Goal: Information Seeking & Learning: Learn about a topic

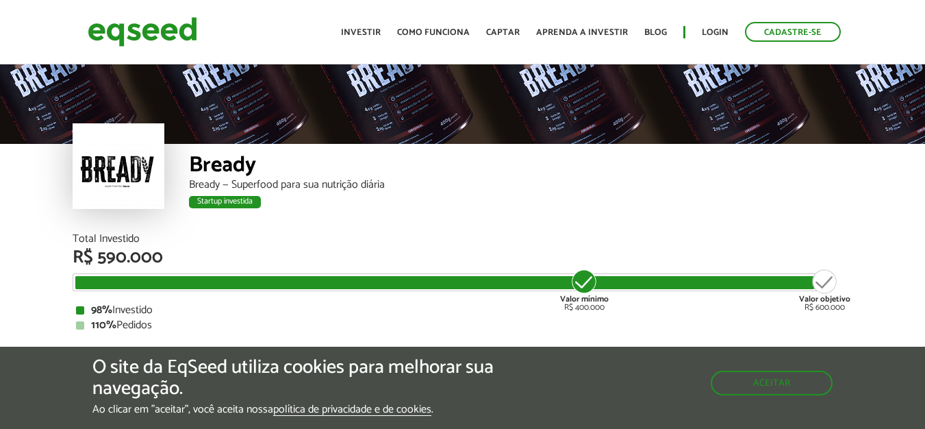
click at [778, 114] on div at bounding box center [462, 103] width 925 height 82
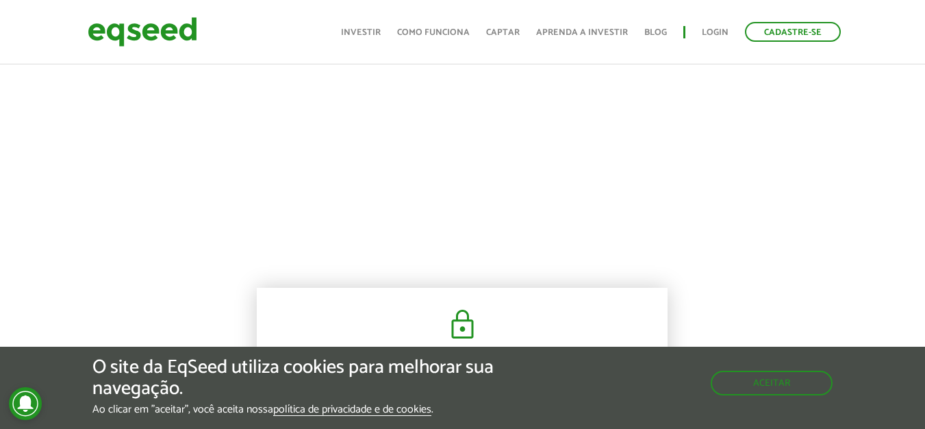
scroll to position [684, 0]
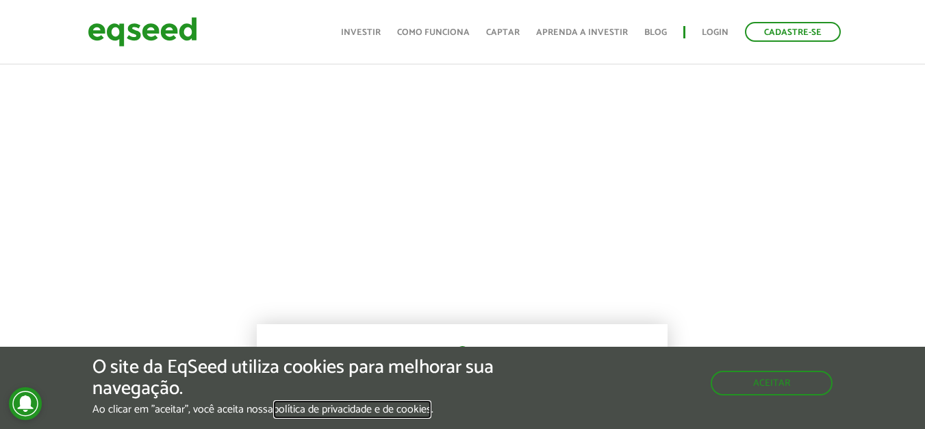
click at [417, 412] on link "política de privacidade e de cookies" at bounding box center [352, 410] width 158 height 12
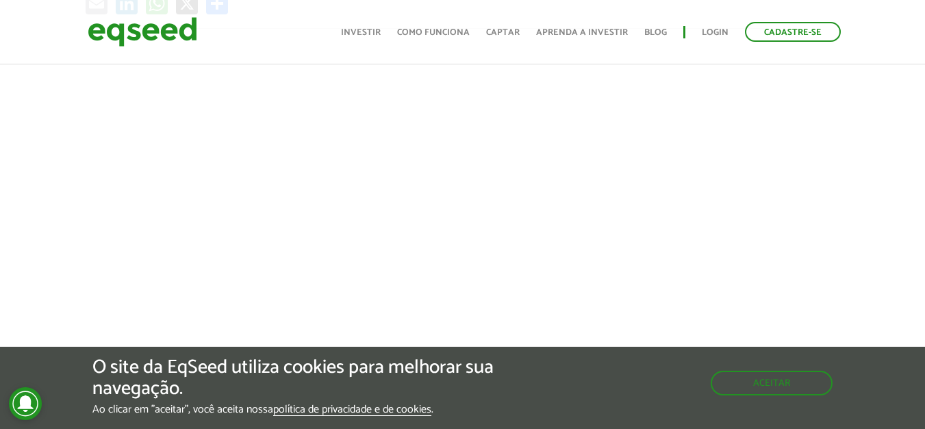
scroll to position [501, 0]
